Goal: Obtain resource: Obtain resource

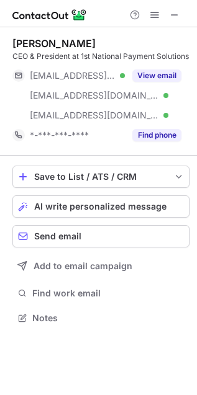
scroll to position [309, 197]
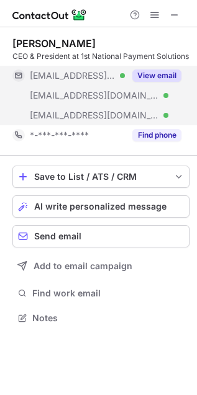
click at [171, 76] on button "View email" at bounding box center [156, 75] width 49 height 12
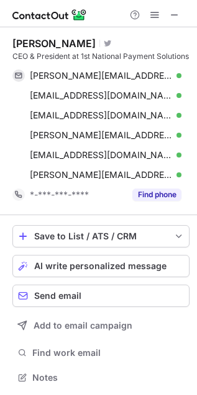
scroll to position [380, 189]
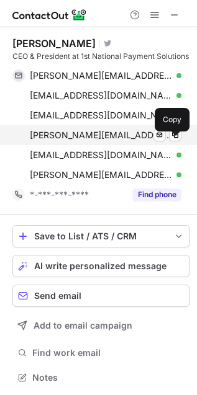
click at [50, 141] on span "mike@1nps.com" at bounding box center [101, 135] width 142 height 11
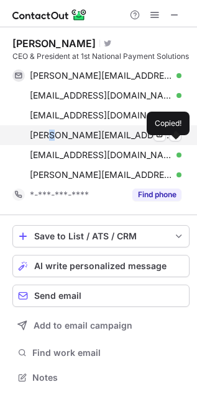
click at [50, 141] on span "mike@1nps.com" at bounding box center [101, 135] width 142 height 11
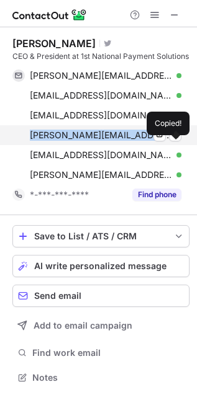
click at [50, 141] on span "mike@1nps.com" at bounding box center [101, 135] width 142 height 11
copy span "mike@1nps.com"
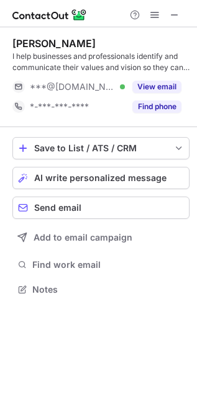
scroll to position [280, 197]
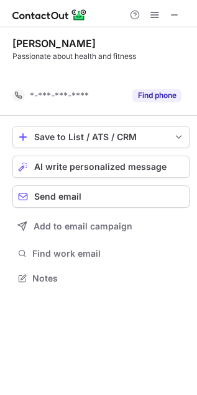
scroll to position [6, 6]
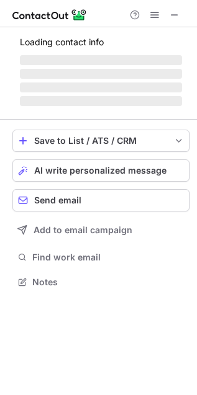
scroll to position [274, 197]
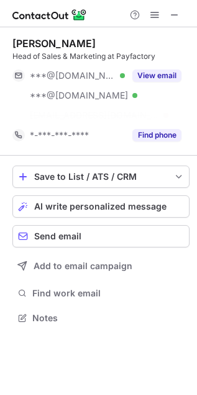
scroll to position [290, 197]
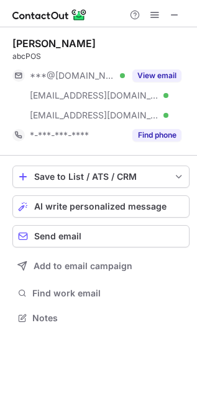
scroll to position [309, 197]
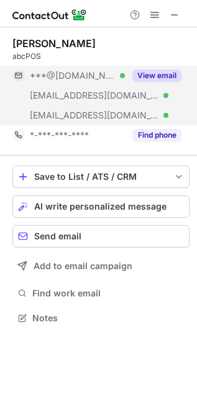
click at [164, 78] on button "View email" at bounding box center [156, 75] width 49 height 12
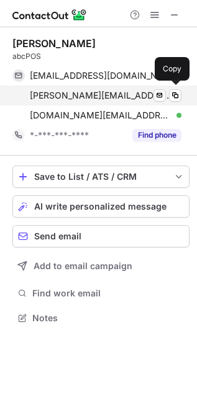
click at [91, 91] on span "alexson.y@zbestpayment.com" at bounding box center [101, 95] width 142 height 11
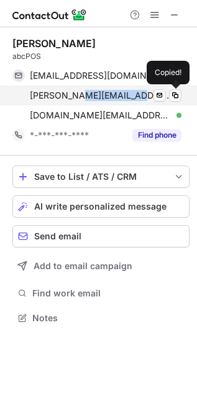
click at [91, 91] on span "alexson.y@zbestpayment.com" at bounding box center [101, 95] width 142 height 11
copy span "alexson.y@zbestpayment.com"
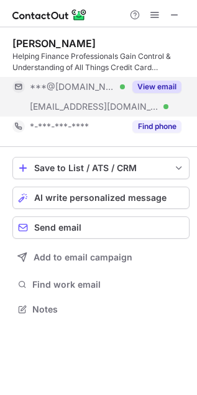
scroll to position [301, 197]
click at [173, 85] on button "View email" at bounding box center [156, 87] width 49 height 12
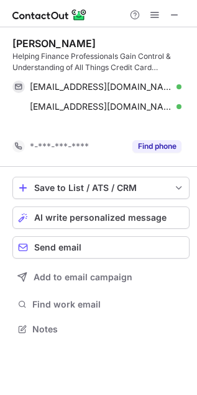
scroll to position [7, 6]
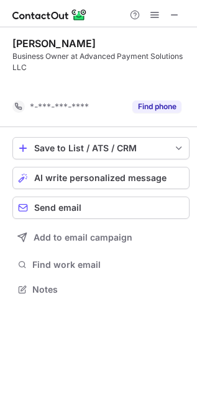
scroll to position [261, 197]
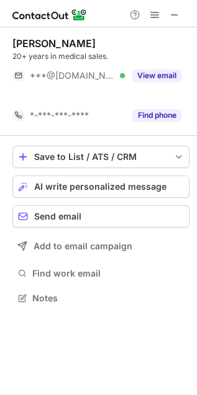
scroll to position [7, 6]
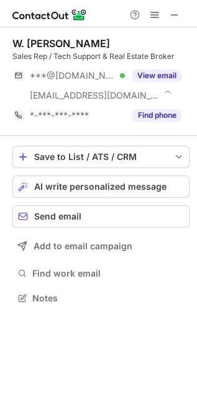
scroll to position [290, 197]
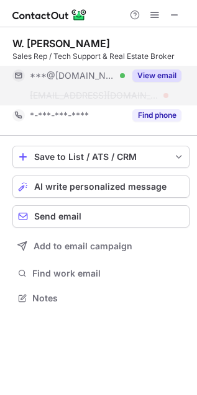
click at [161, 74] on button "View email" at bounding box center [156, 75] width 49 height 12
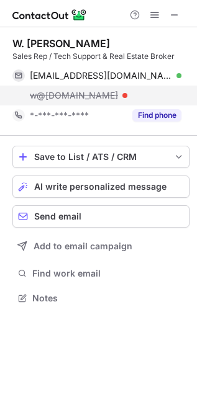
click at [60, 95] on span "w@guardianpaymentservices.com" at bounding box center [74, 95] width 88 height 11
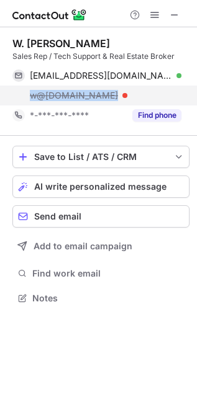
click at [60, 95] on span "w@guardianpaymentservices.com" at bounding box center [74, 95] width 88 height 11
copy span "w@guardianpaymentservices.com"
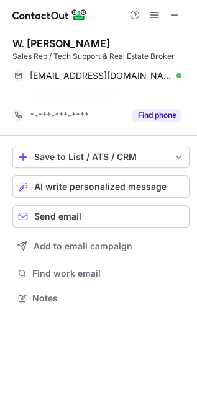
scroll to position [7, 6]
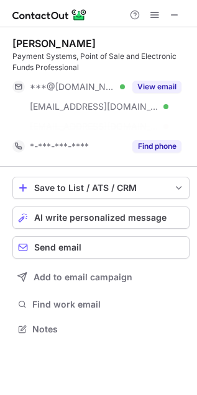
scroll to position [7, 6]
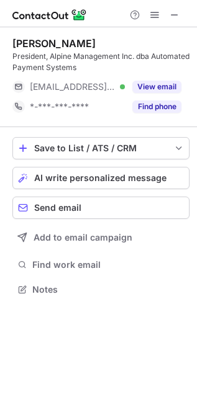
scroll to position [280, 197]
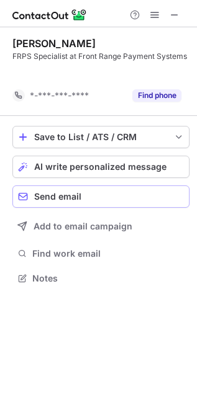
scroll to position [6, 6]
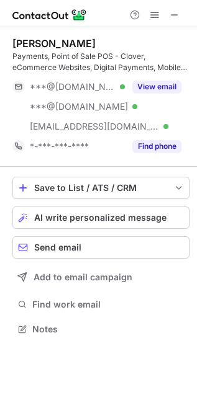
scroll to position [321, 197]
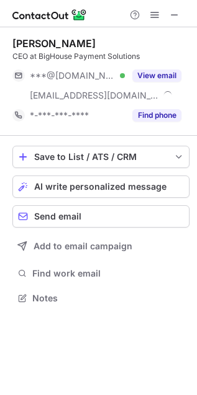
scroll to position [290, 197]
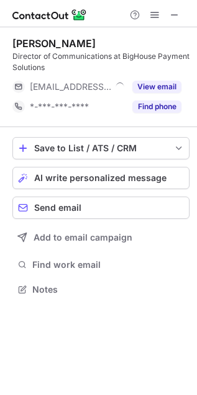
scroll to position [280, 197]
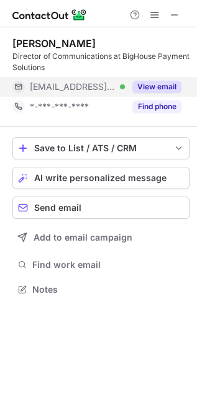
click at [159, 77] on div "View email" at bounding box center [153, 87] width 56 height 20
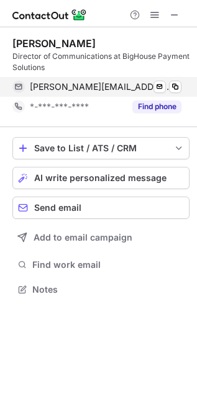
click at [68, 79] on div "christa@bighousepaymentsolutions.com Verified Send email Copy" at bounding box center [96, 87] width 169 height 20
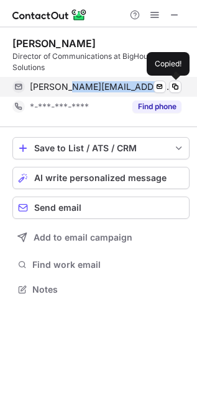
click at [68, 79] on div "christa@bighousepaymentsolutions.com Verified Send email Copied!" at bounding box center [96, 87] width 169 height 20
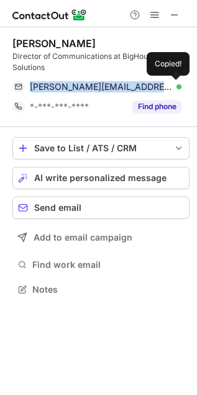
copy span "christa@bighousepaymentsolutions.com"
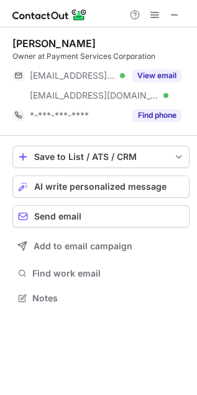
scroll to position [290, 197]
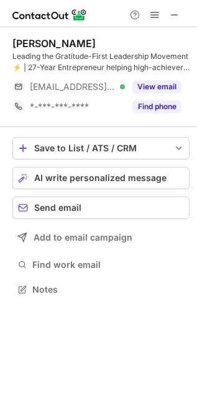
scroll to position [6, 6]
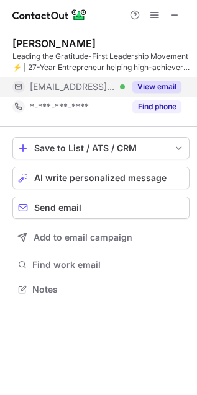
click at [155, 81] on button "View email" at bounding box center [156, 87] width 49 height 12
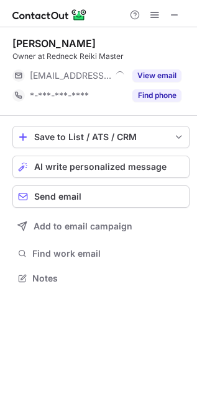
scroll to position [270, 197]
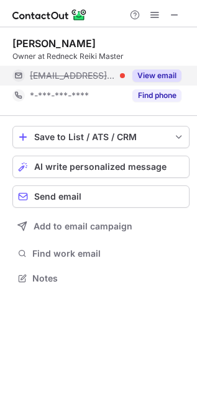
click at [153, 68] on div "View email" at bounding box center [153, 76] width 56 height 20
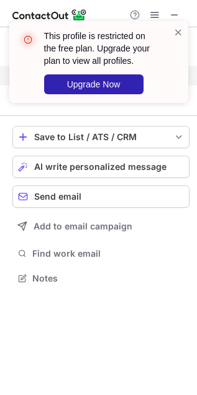
scroll to position [6, 6]
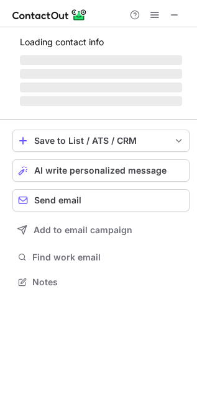
scroll to position [301, 197]
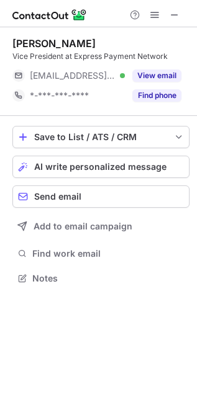
scroll to position [270, 197]
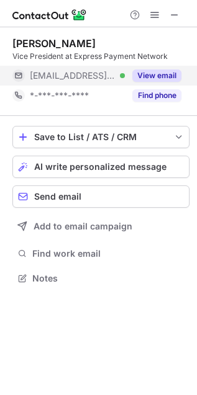
click at [156, 83] on div "View email" at bounding box center [153, 76] width 56 height 20
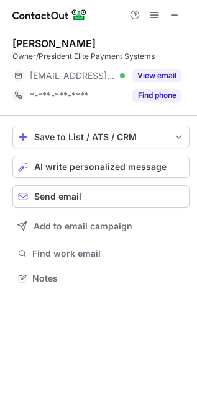
scroll to position [270, 197]
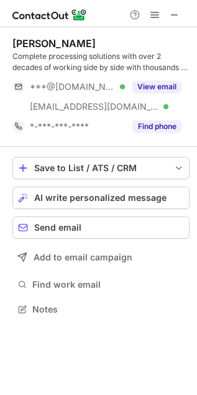
scroll to position [301, 197]
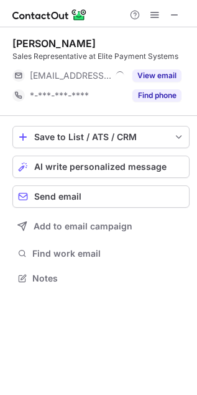
scroll to position [270, 197]
drag, startPoint x: 176, startPoint y: 17, endPoint x: 92, endPoint y: 24, distance: 83.4
click at [175, 17] on span at bounding box center [174, 15] width 10 height 10
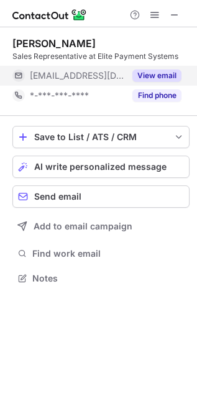
click at [176, 66] on div "View email" at bounding box center [153, 76] width 56 height 20
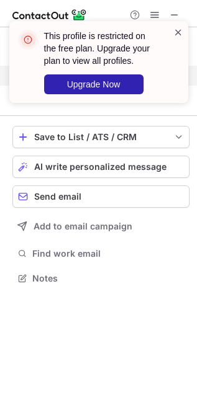
drag, startPoint x: 174, startPoint y: 32, endPoint x: 110, endPoint y: 5, distance: 68.9
click at [174, 32] on span at bounding box center [178, 32] width 10 height 12
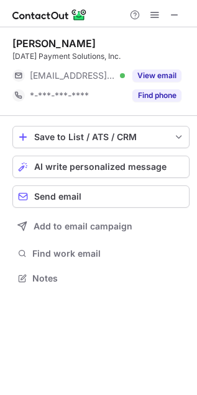
scroll to position [270, 197]
drag, startPoint x: 176, startPoint y: 20, endPoint x: 184, endPoint y: 23, distance: 8.6
click at [184, 23] on div "Help & Support" at bounding box center [98, 13] width 197 height 27
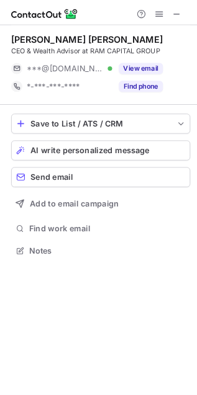
scroll to position [270, 197]
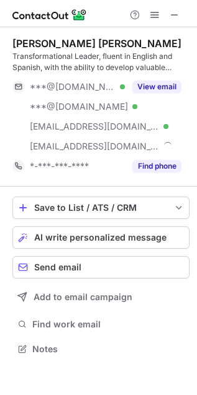
scroll to position [340, 197]
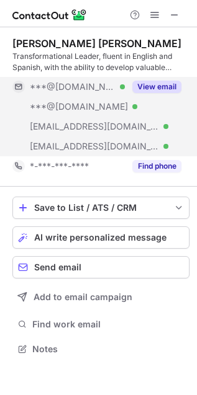
click at [153, 87] on button "View email" at bounding box center [156, 87] width 49 height 12
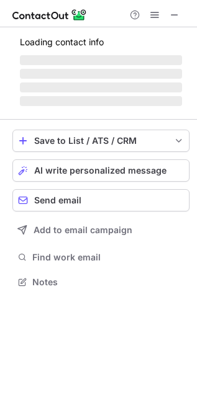
scroll to position [290, 197]
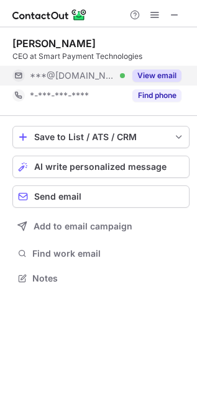
scroll to position [7, 6]
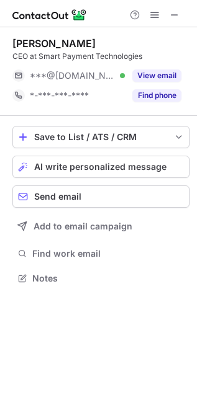
click at [177, 22] on div at bounding box center [98, 13] width 197 height 27
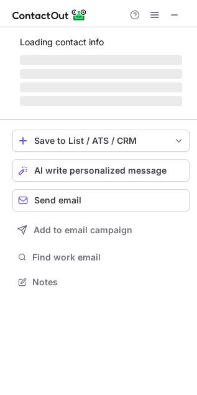
scroll to position [270, 197]
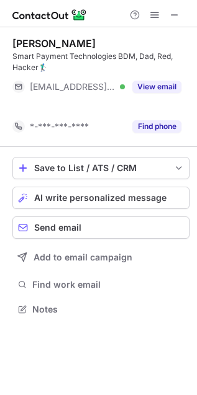
scroll to position [6, 6]
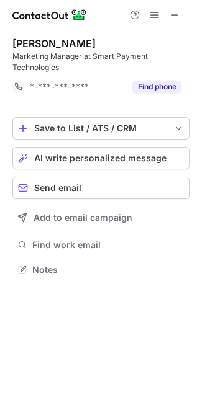
scroll to position [261, 197]
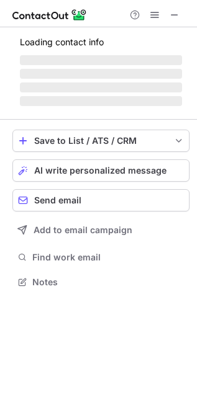
scroll to position [290, 197]
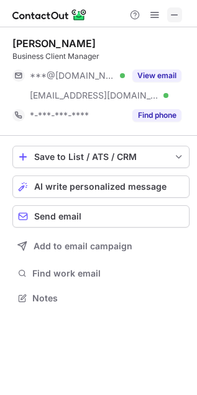
click at [181, 16] on button at bounding box center [174, 14] width 15 height 15
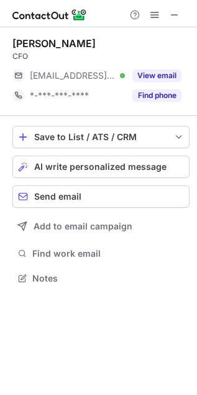
scroll to position [270, 197]
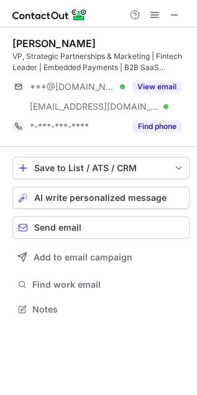
scroll to position [301, 197]
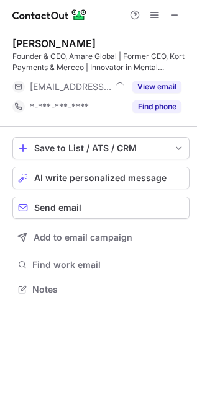
scroll to position [280, 197]
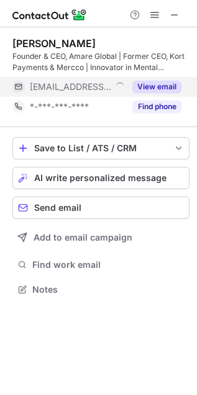
click at [156, 79] on div "View email" at bounding box center [153, 87] width 56 height 20
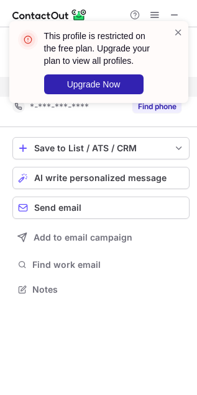
click at [156, 79] on div "This profile is restricted on the free plan. Upgrade your plan to view all prof…" at bounding box center [101, 62] width 114 height 65
click at [177, 33] on span at bounding box center [178, 32] width 10 height 12
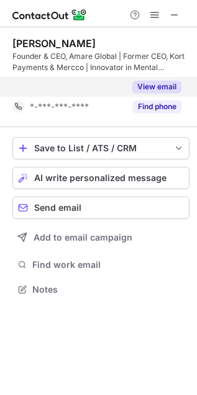
scroll to position [261, 197]
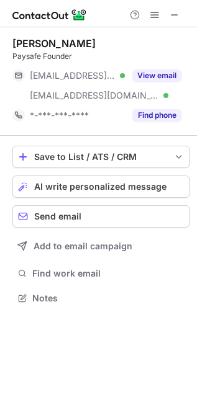
scroll to position [290, 197]
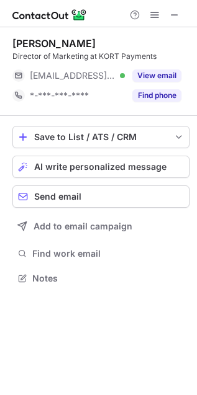
scroll to position [270, 197]
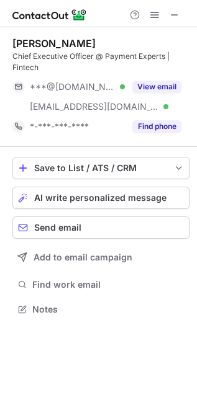
scroll to position [301, 197]
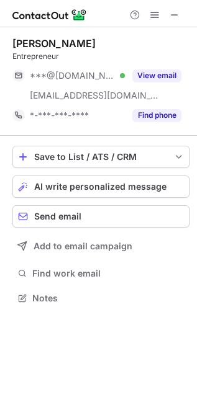
scroll to position [290, 197]
click at [169, 32] on div "Nicholas Cahill Ops @ Payment Experts ***@gmail.com Verified ***@paymentexperts…" at bounding box center [100, 81] width 177 height 109
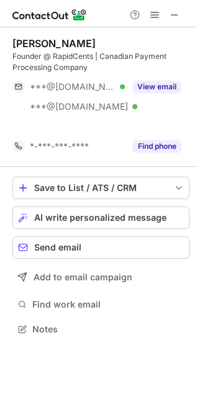
scroll to position [7, 6]
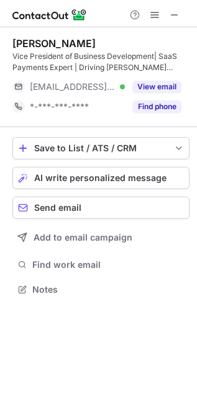
scroll to position [280, 197]
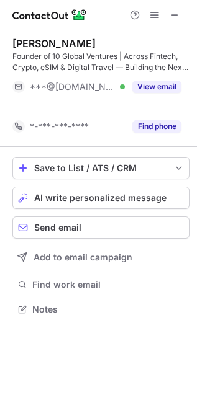
scroll to position [6, 6]
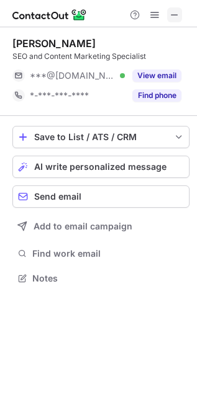
scroll to position [270, 197]
click at [175, 16] on span at bounding box center [174, 15] width 10 height 10
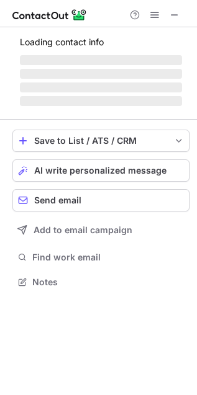
scroll to position [290, 197]
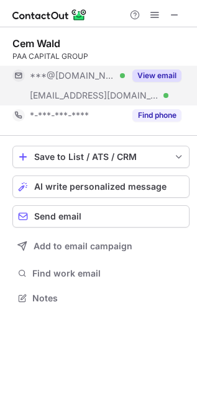
click at [137, 79] on button "View email" at bounding box center [156, 75] width 49 height 12
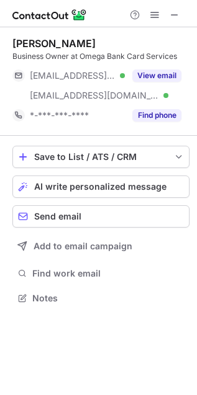
scroll to position [290, 197]
click at [174, 22] on div at bounding box center [98, 13] width 197 height 27
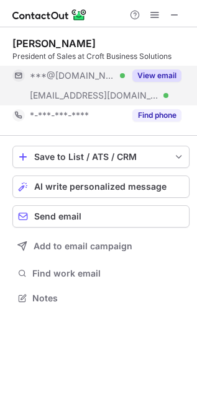
click at [156, 72] on button "View email" at bounding box center [156, 75] width 49 height 12
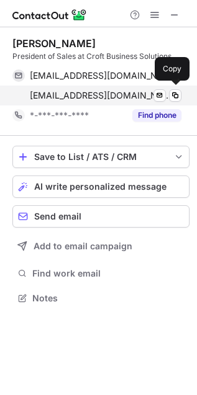
click at [74, 91] on span "cody@omegabankcard.com" at bounding box center [101, 95] width 142 height 11
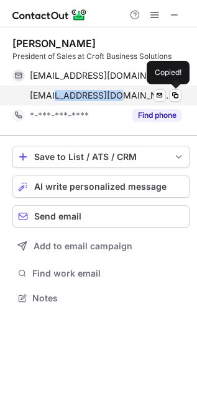
click at [74, 91] on span "cody@omegabankcard.com" at bounding box center [101, 95] width 142 height 11
copy span "cody@omegabankcard.com"
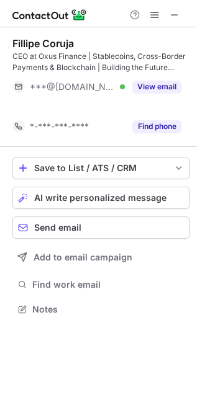
scroll to position [6, 6]
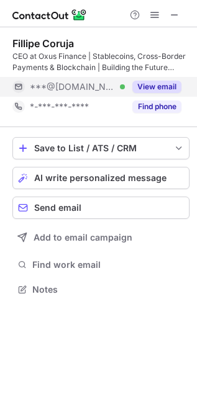
click at [153, 84] on button "View email" at bounding box center [156, 87] width 49 height 12
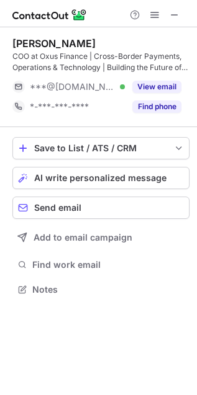
scroll to position [280, 197]
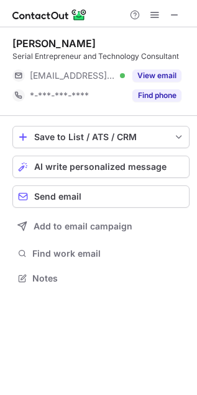
scroll to position [7, 6]
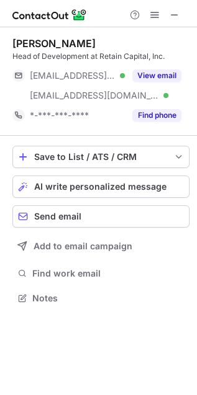
scroll to position [290, 197]
